Goal: Task Accomplishment & Management: Use online tool/utility

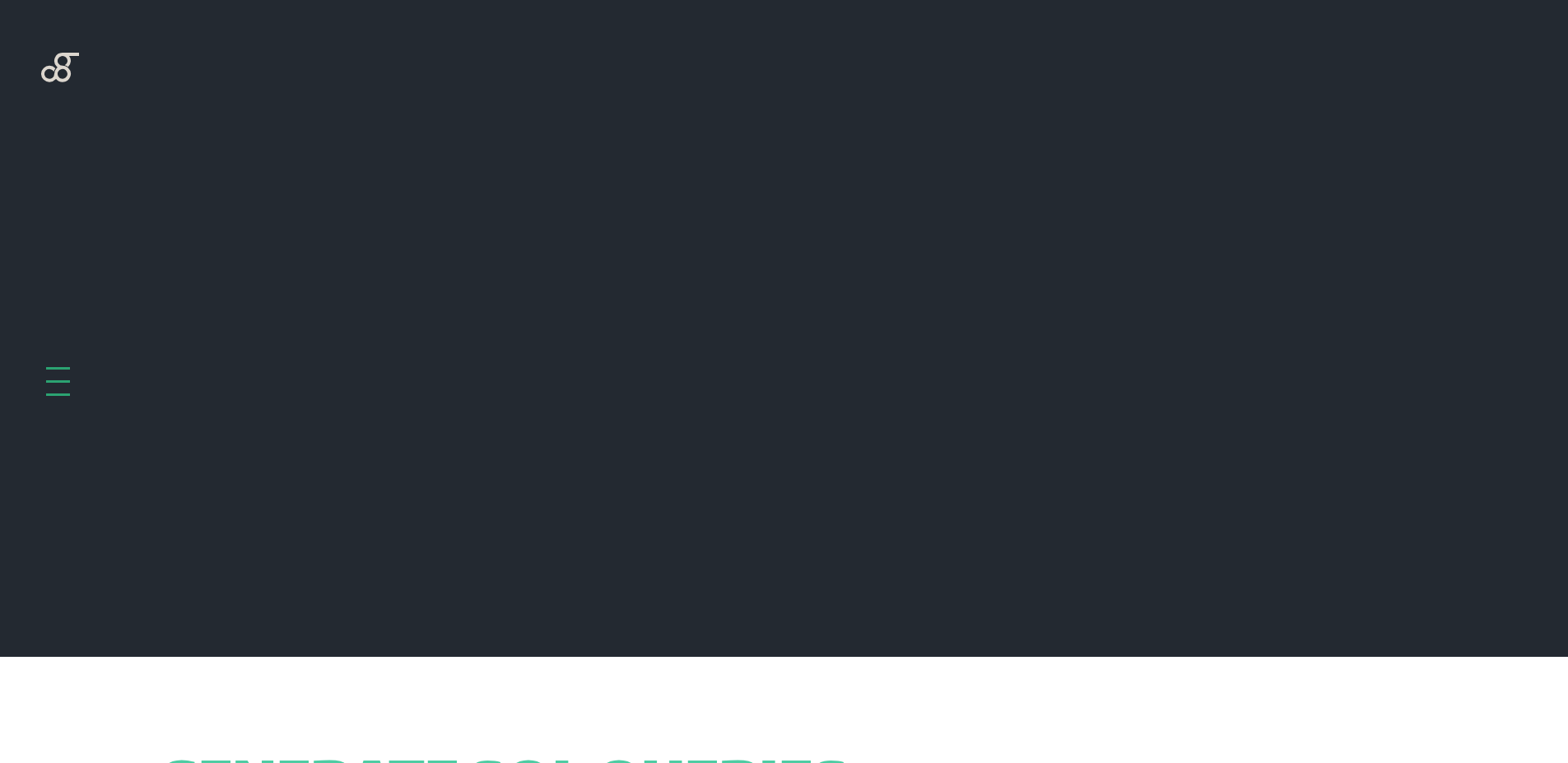
scroll to position [656, 0]
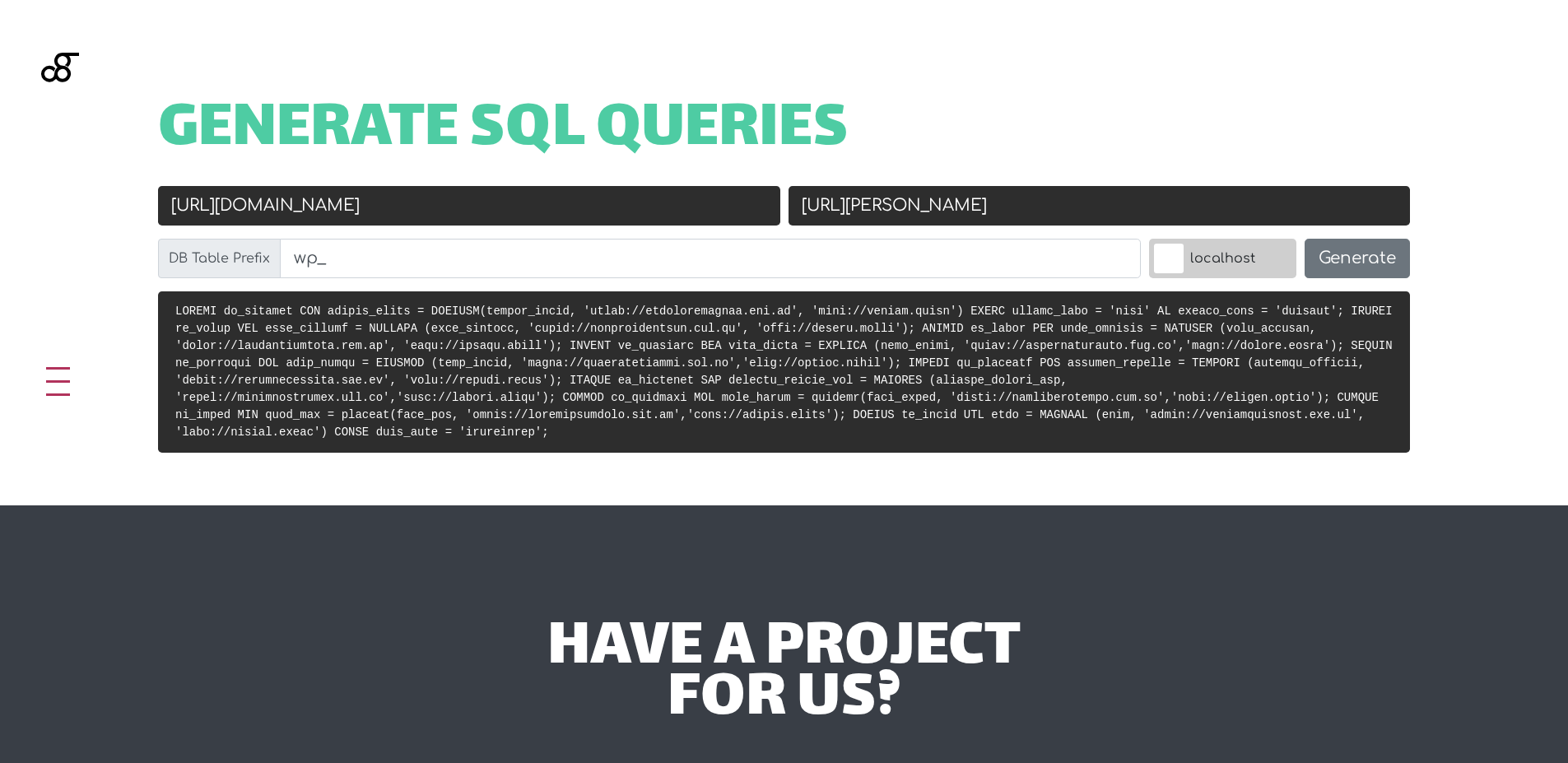
type input "[URL][DOMAIN_NAME]"
drag, startPoint x: 1066, startPoint y: 205, endPoint x: 855, endPoint y: 200, distance: 211.1
click at [855, 200] on input "[URL][PERSON_NAME]" at bounding box center [1100, 206] width 623 height 39
paste input "[URL]"
drag, startPoint x: 1172, startPoint y: 204, endPoint x: 771, endPoint y: 188, distance: 401.3
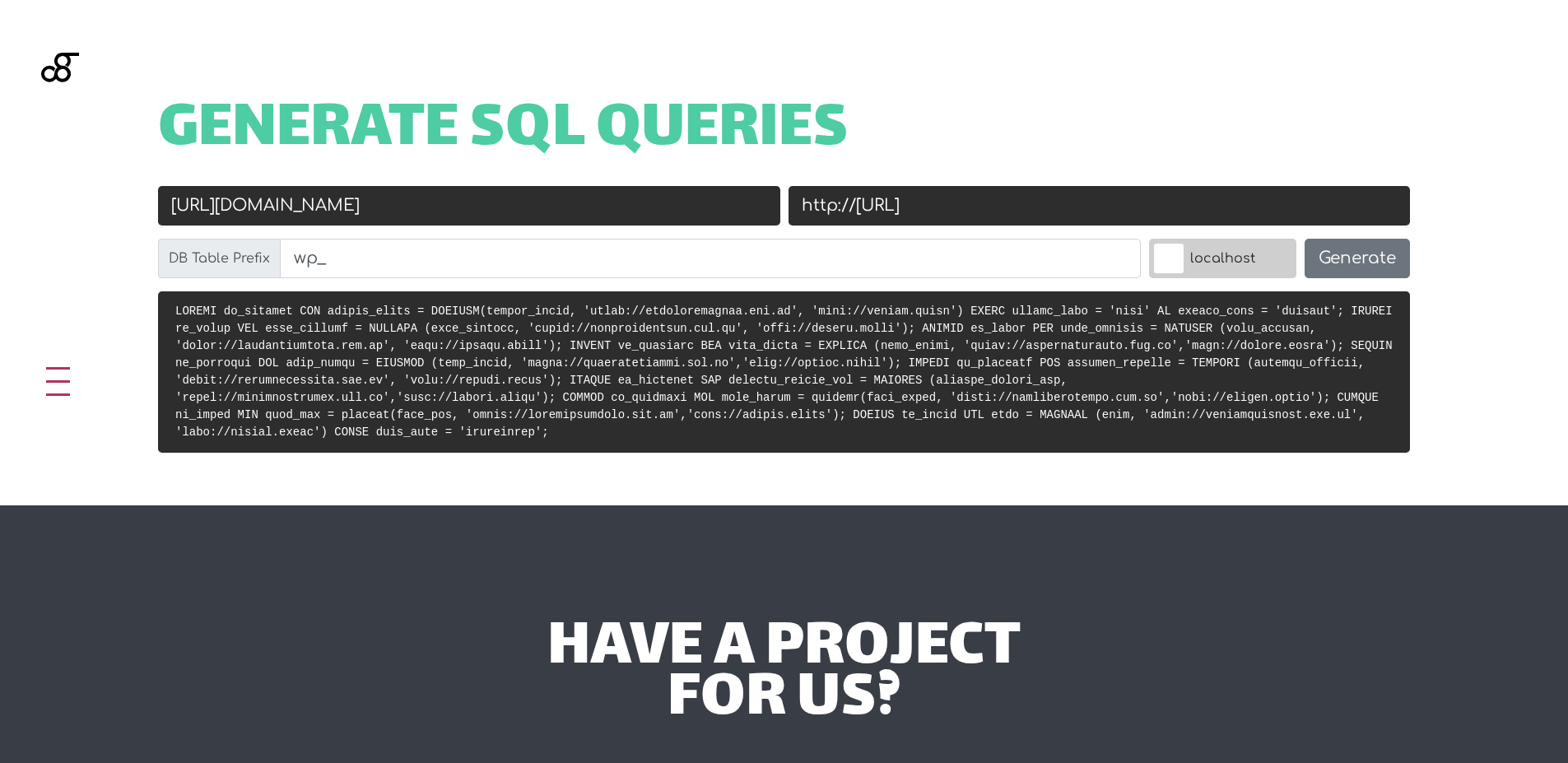
click at [771, 188] on div "Old URL [URL][DOMAIN_NAME] New URL http://[URL] DB Table Prefix wp_ localhost G…" at bounding box center [784, 239] width 1260 height 106
paste input "text"
click at [1027, 211] on input "[URL]" at bounding box center [1100, 206] width 623 height 39
type input "[URL]"
click at [1381, 269] on button "Generate" at bounding box center [1357, 258] width 106 height 39
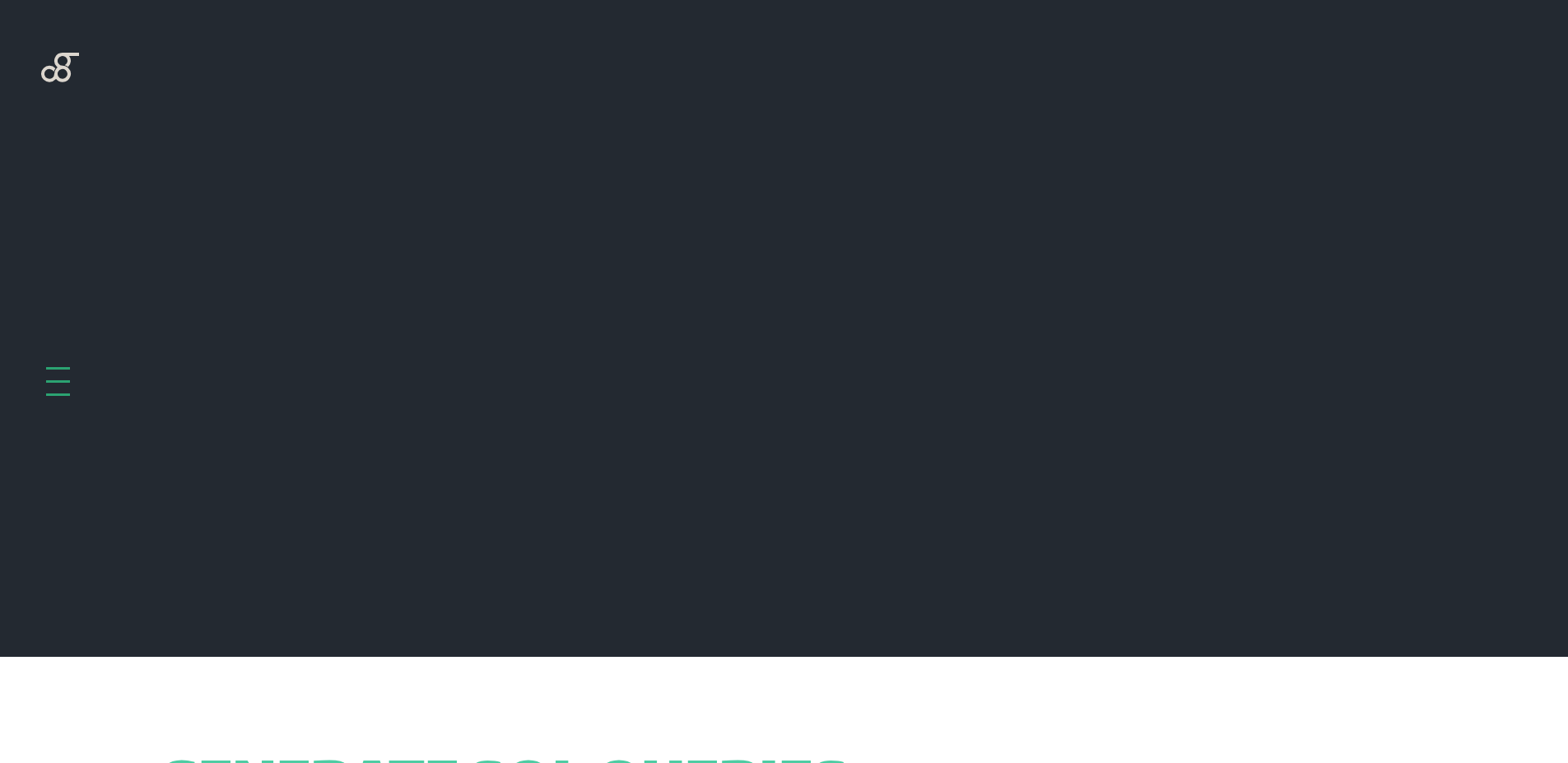
scroll to position [656, 0]
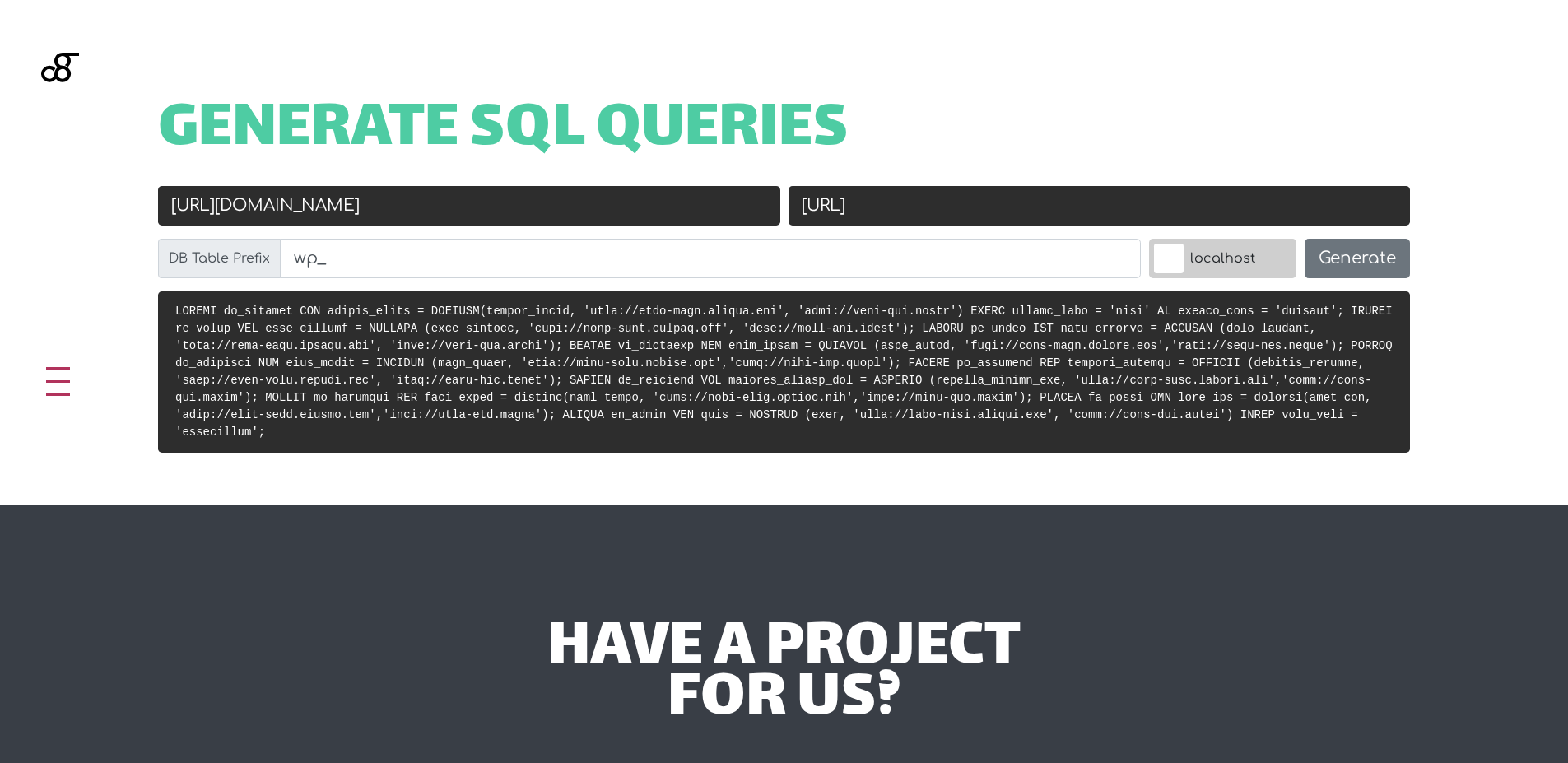
click at [929, 357] on code at bounding box center [784, 371] width 1218 height 134
